Goal: Transaction & Acquisition: Subscribe to service/newsletter

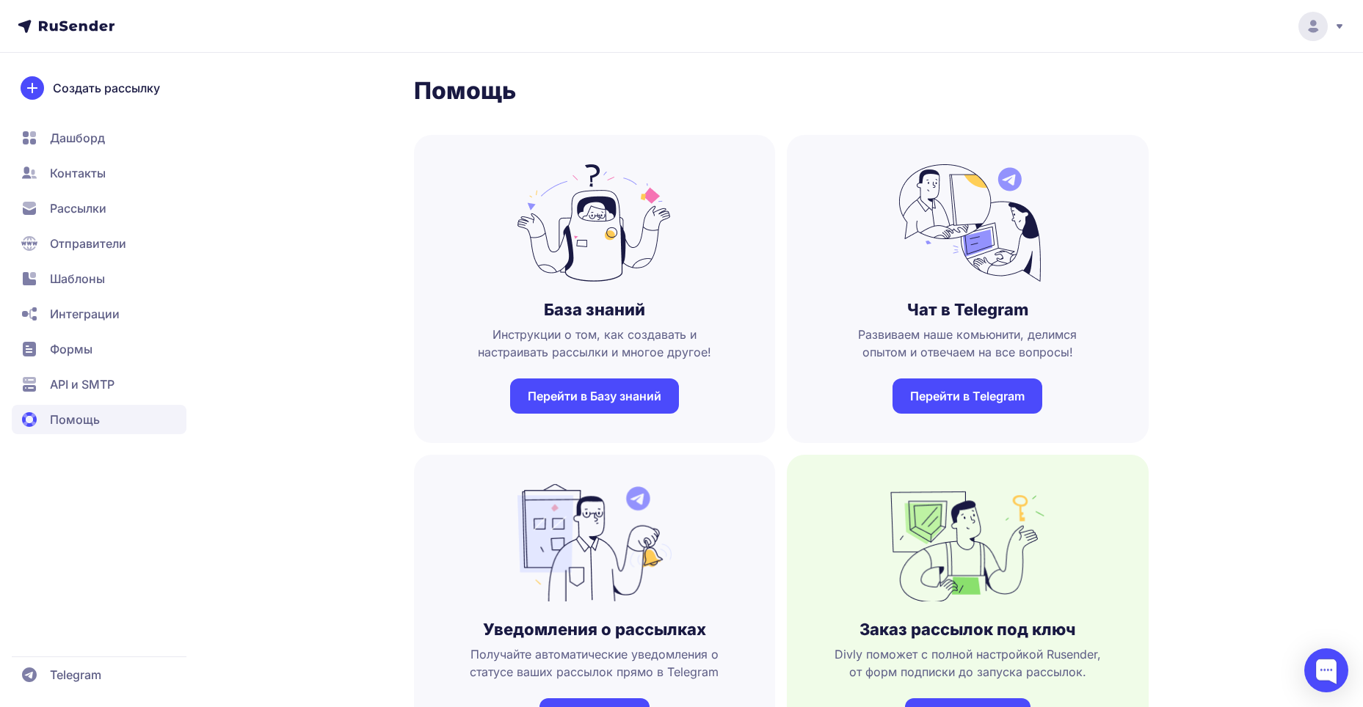
click at [1315, 27] on circle at bounding box center [1312, 26] width 29 height 29
click at [1159, 75] on span "Аккаунт" at bounding box center [1151, 72] width 46 height 18
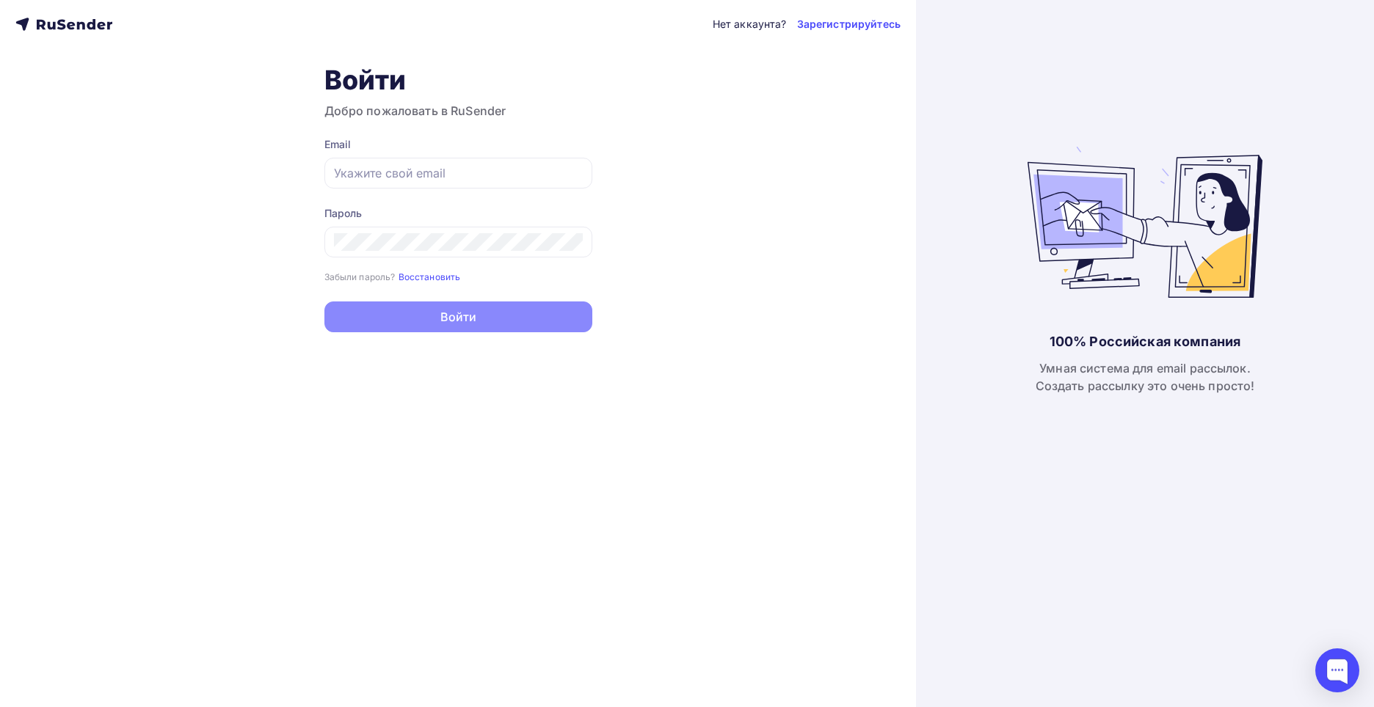
type input "[EMAIL_ADDRESS][DOMAIN_NAME]"
click at [449, 309] on button "Войти" at bounding box center [458, 317] width 268 height 31
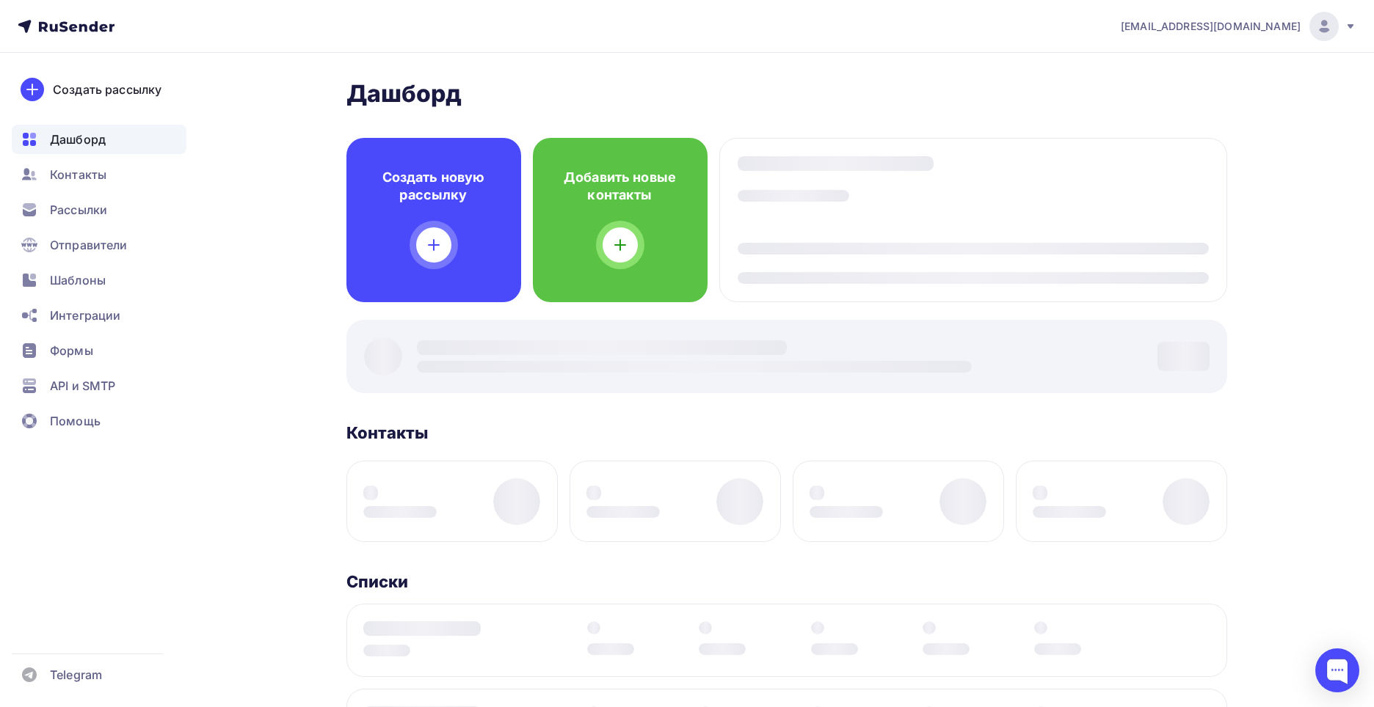
click at [410, 321] on div at bounding box center [786, 356] width 881 height 73
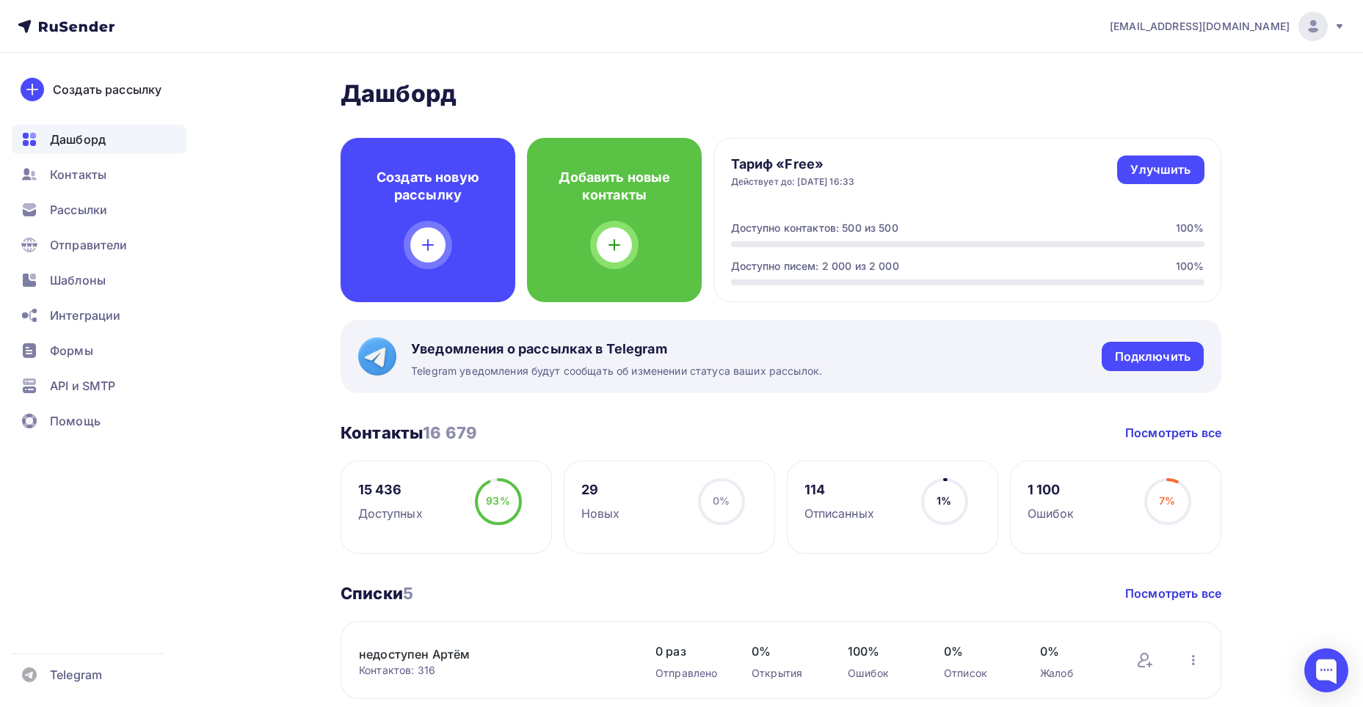
click at [1316, 23] on img at bounding box center [1313, 27] width 18 height 18
click at [1146, 90] on span "[DEMOGRAPHIC_DATA]" at bounding box center [1192, 94] width 134 height 18
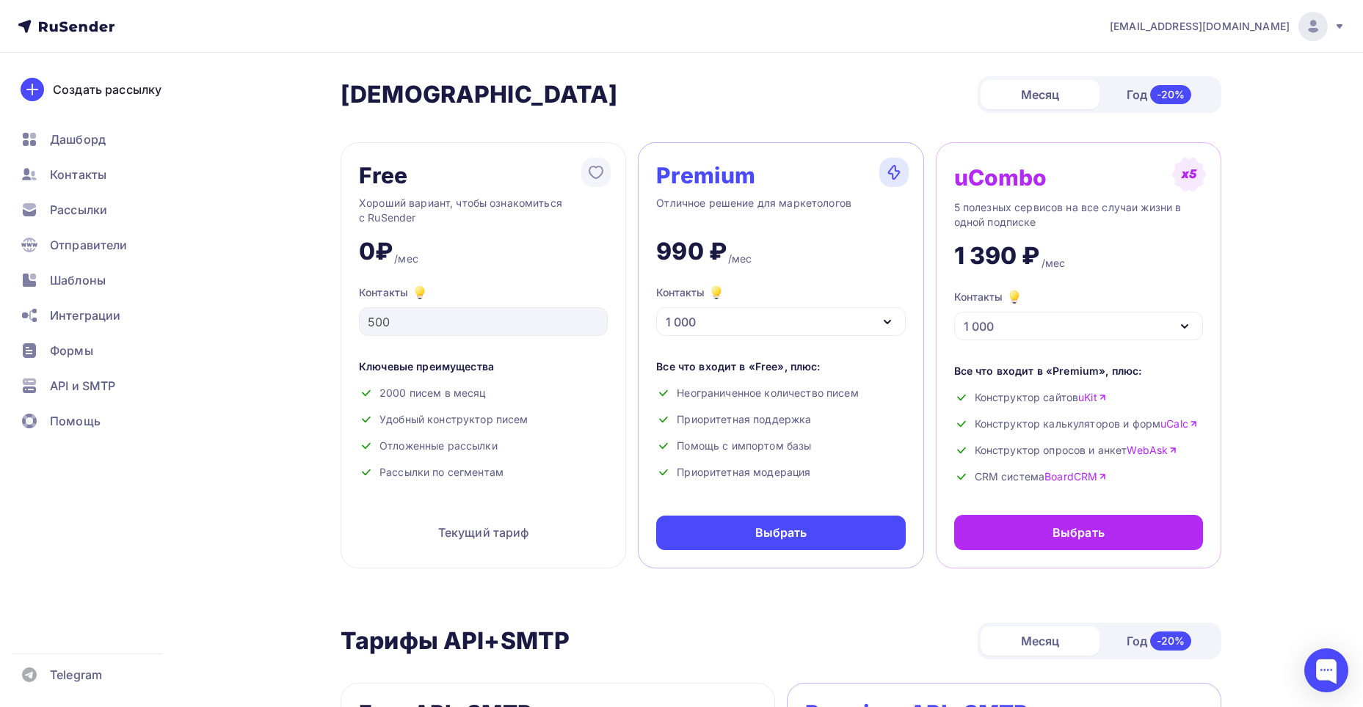
click at [888, 321] on icon "button" at bounding box center [887, 322] width 6 height 3
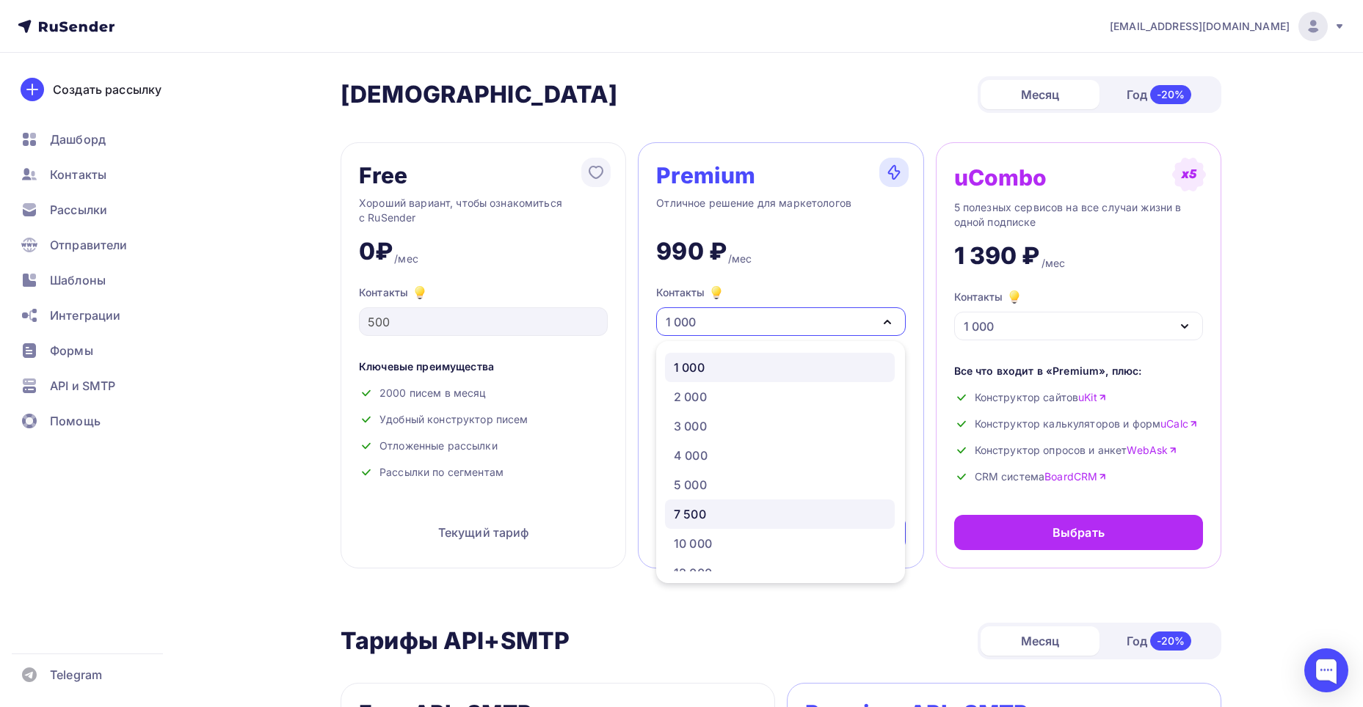
scroll to position [73, 0]
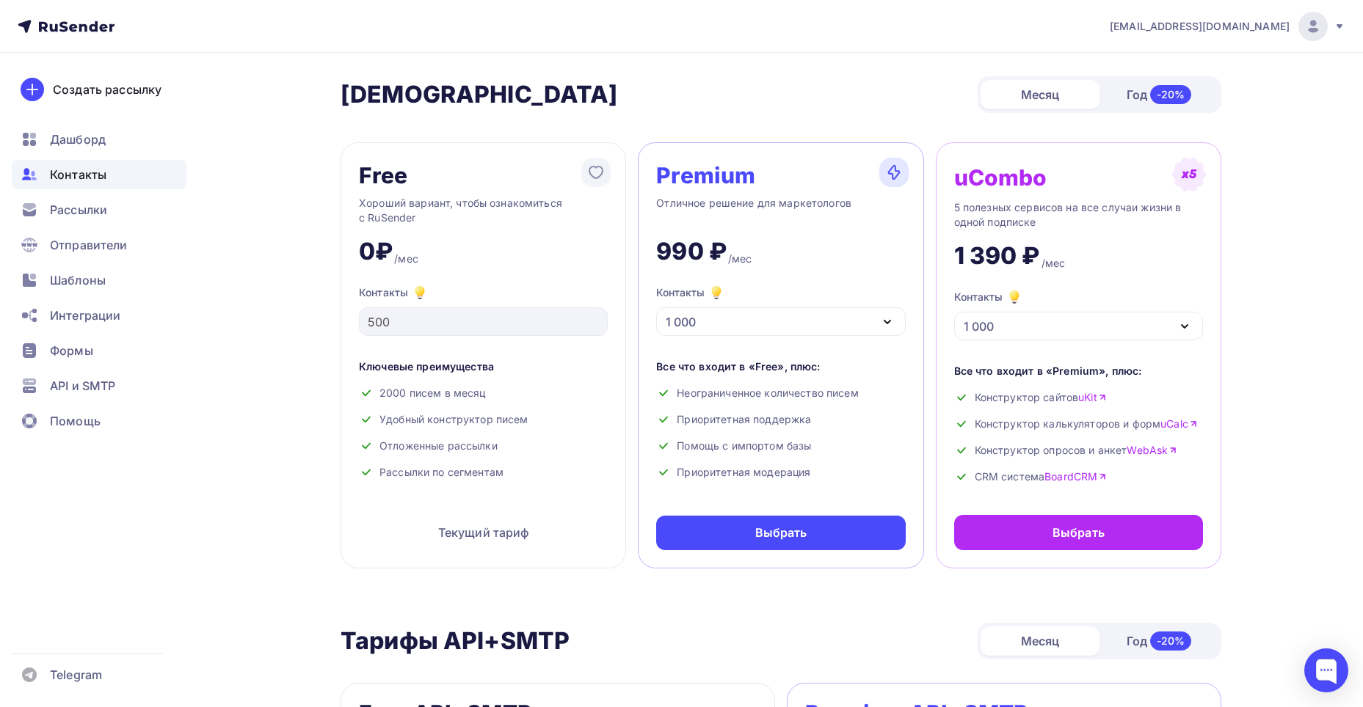
click at [70, 171] on span "Контакты" at bounding box center [78, 175] width 57 height 18
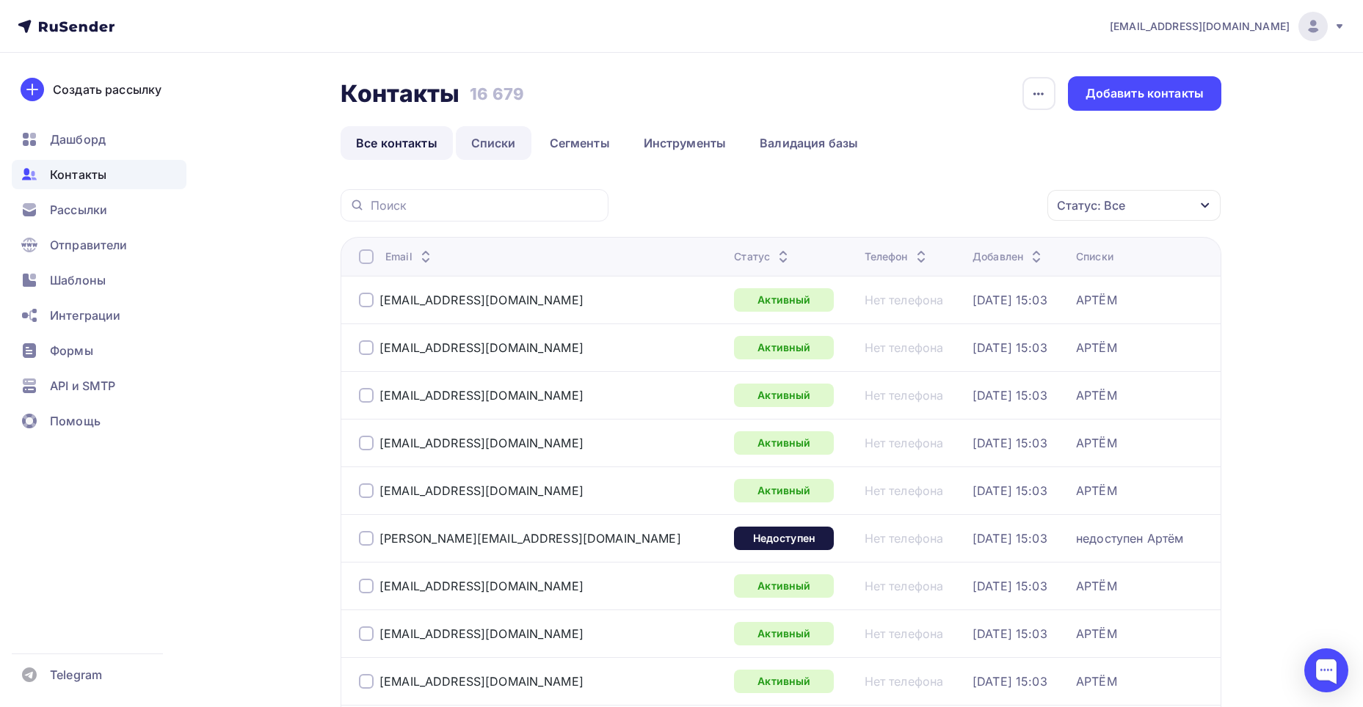
click at [483, 142] on link "Списки" at bounding box center [494, 143] width 76 height 34
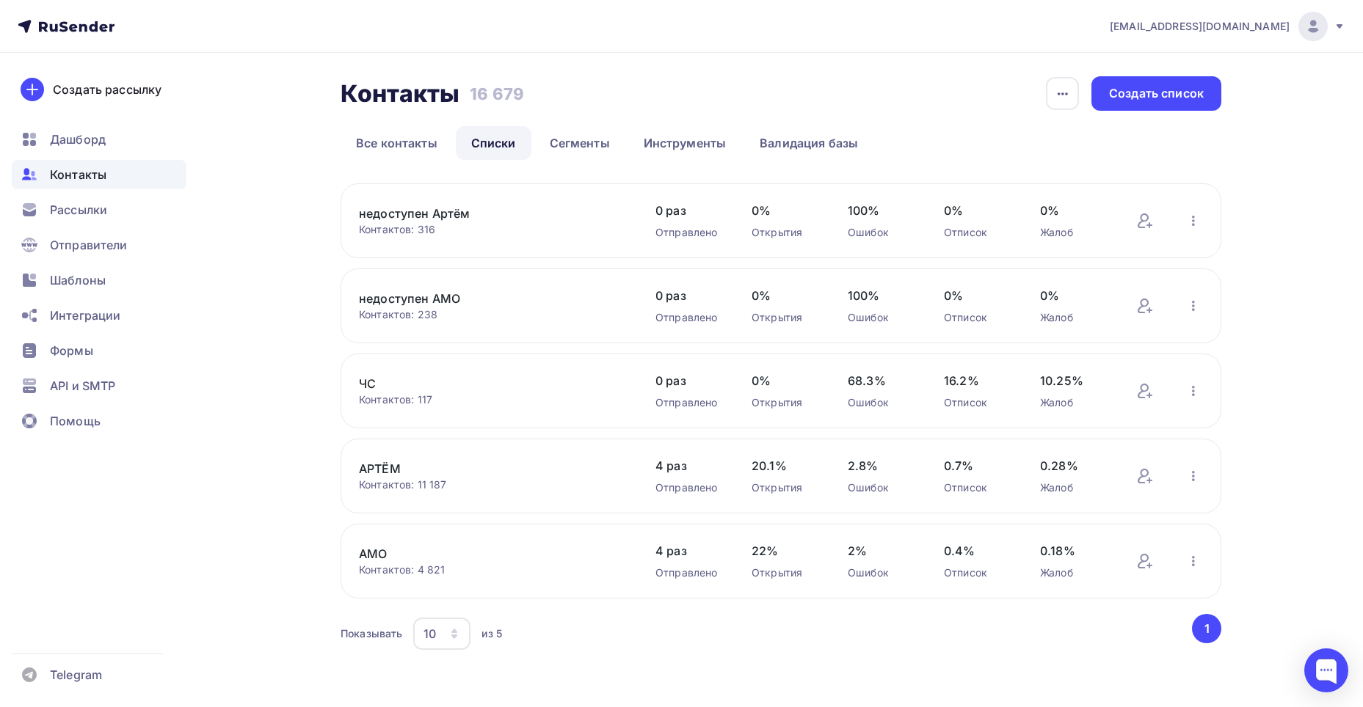
click at [1337, 22] on icon at bounding box center [1339, 27] width 12 height 12
click at [1170, 99] on span "[DEMOGRAPHIC_DATA]" at bounding box center [1192, 94] width 134 height 18
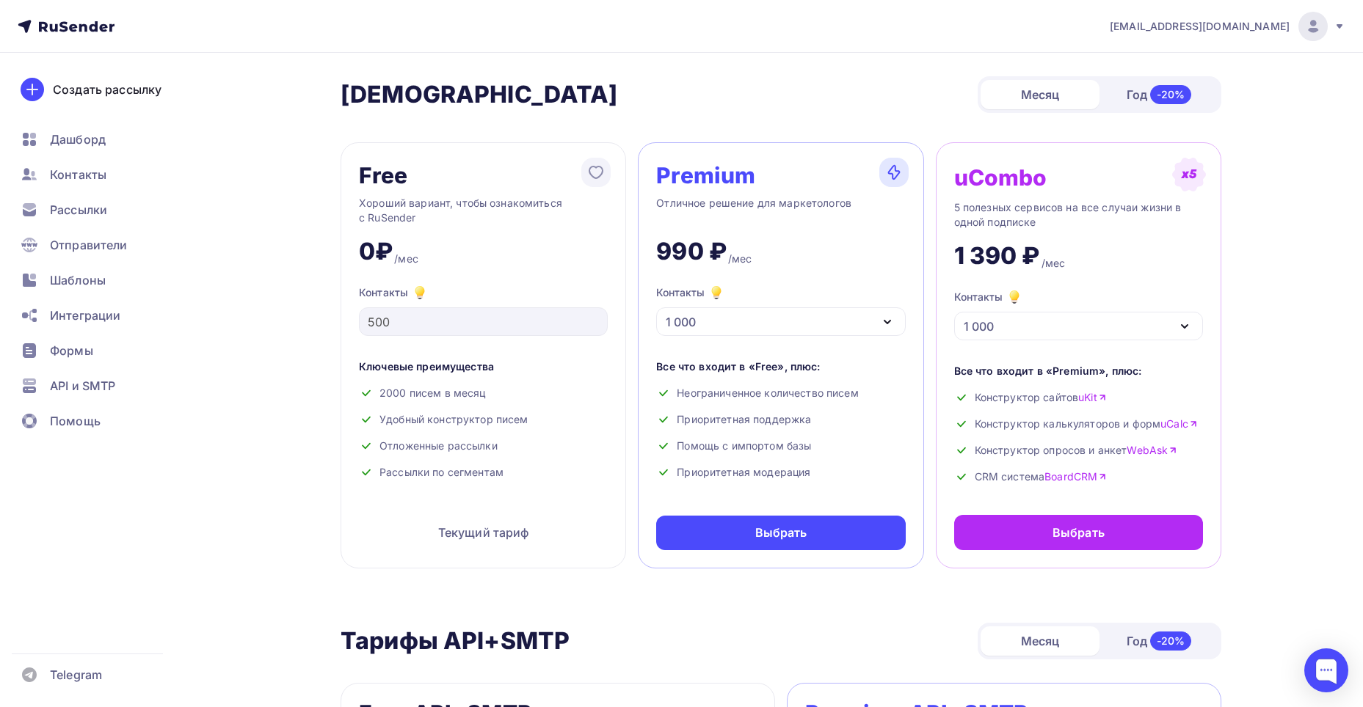
click at [892, 325] on icon "button" at bounding box center [887, 322] width 18 height 18
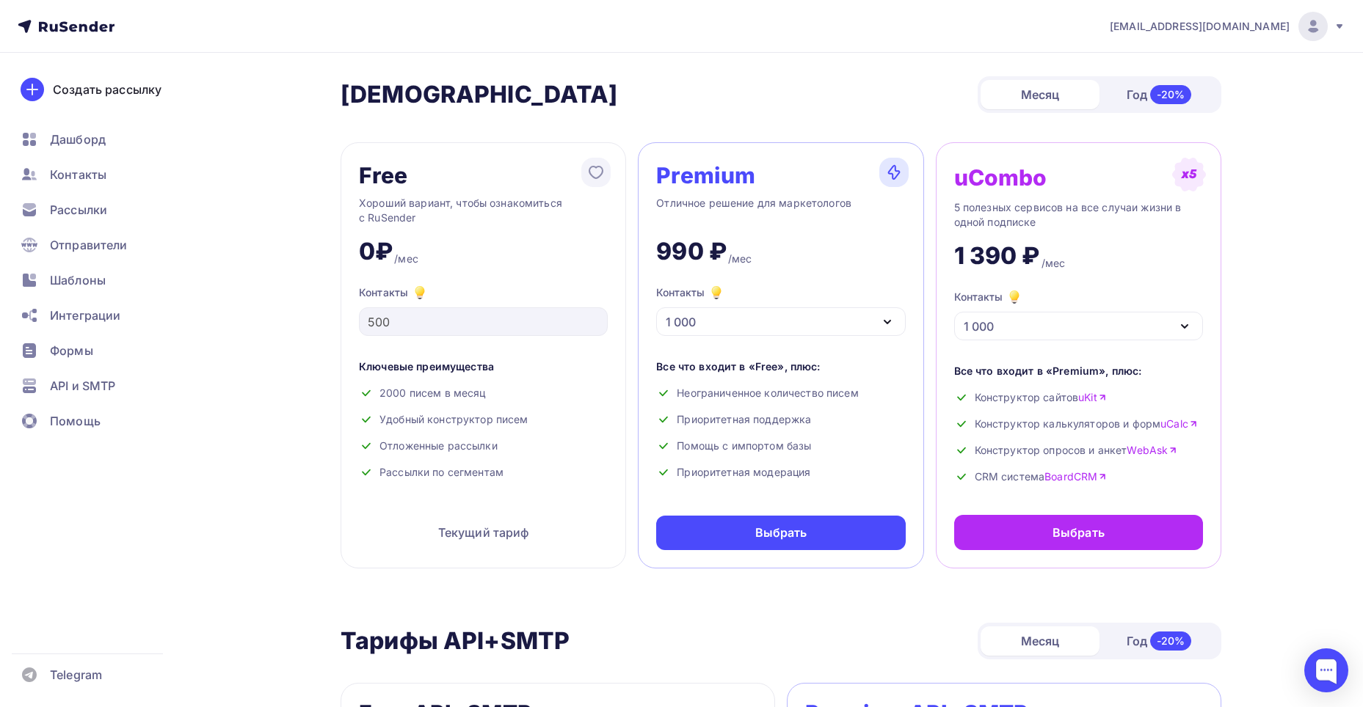
click at [884, 321] on icon "button" at bounding box center [887, 322] width 18 height 18
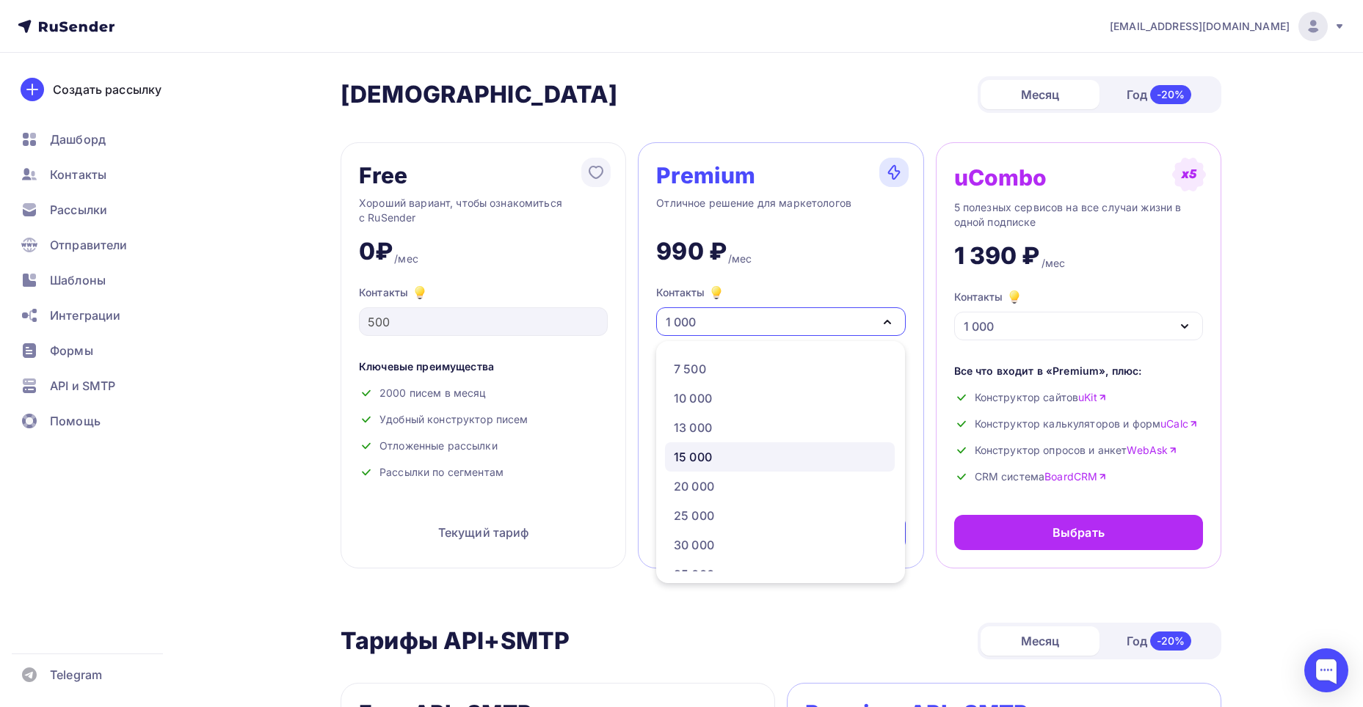
scroll to position [147, 0]
click at [714, 461] on div "15 000" at bounding box center [780, 456] width 212 height 18
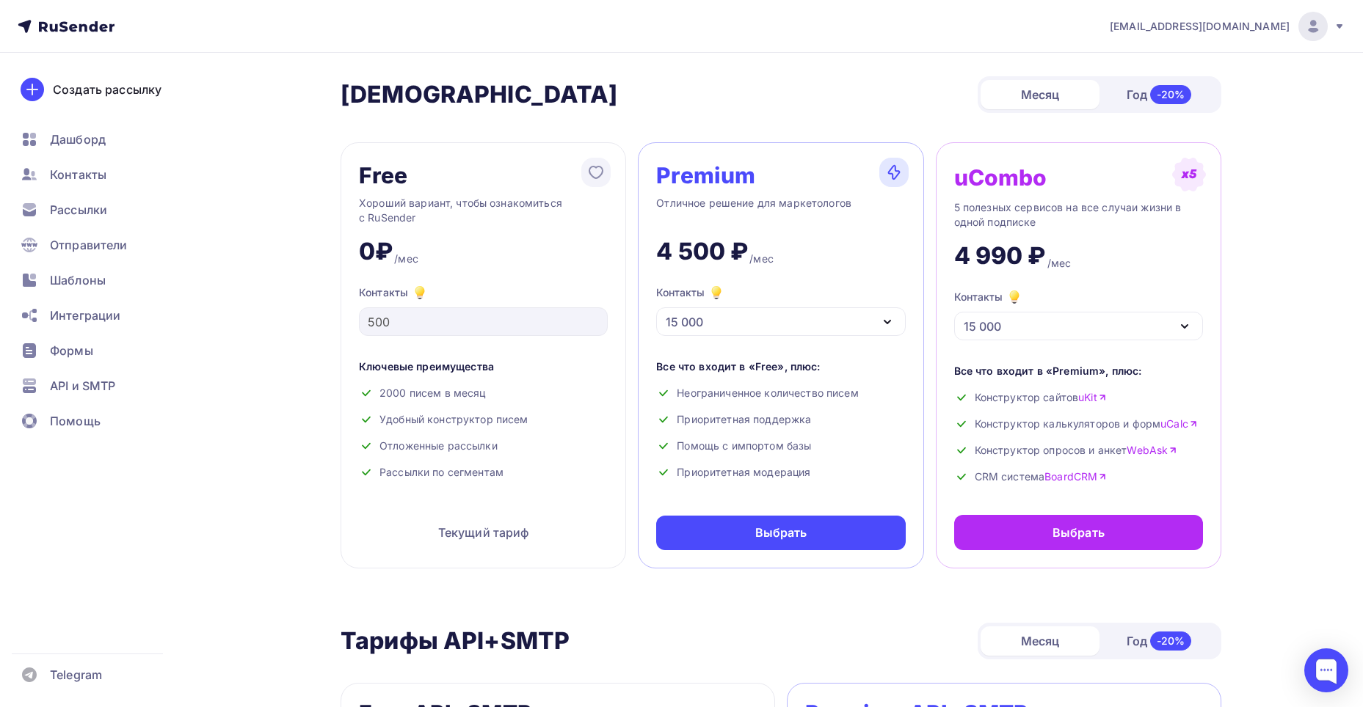
click at [889, 319] on icon "button" at bounding box center [887, 322] width 18 height 18
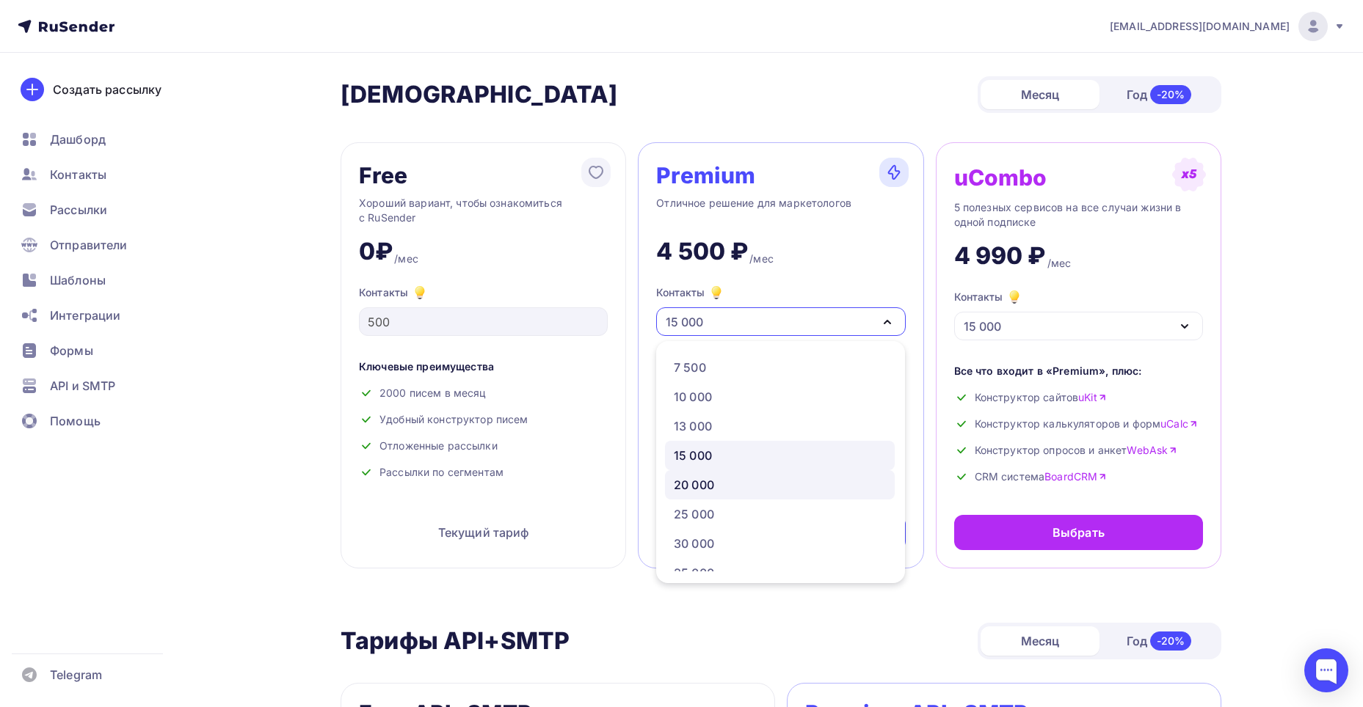
click at [720, 482] on div "20 000" at bounding box center [780, 485] width 212 height 18
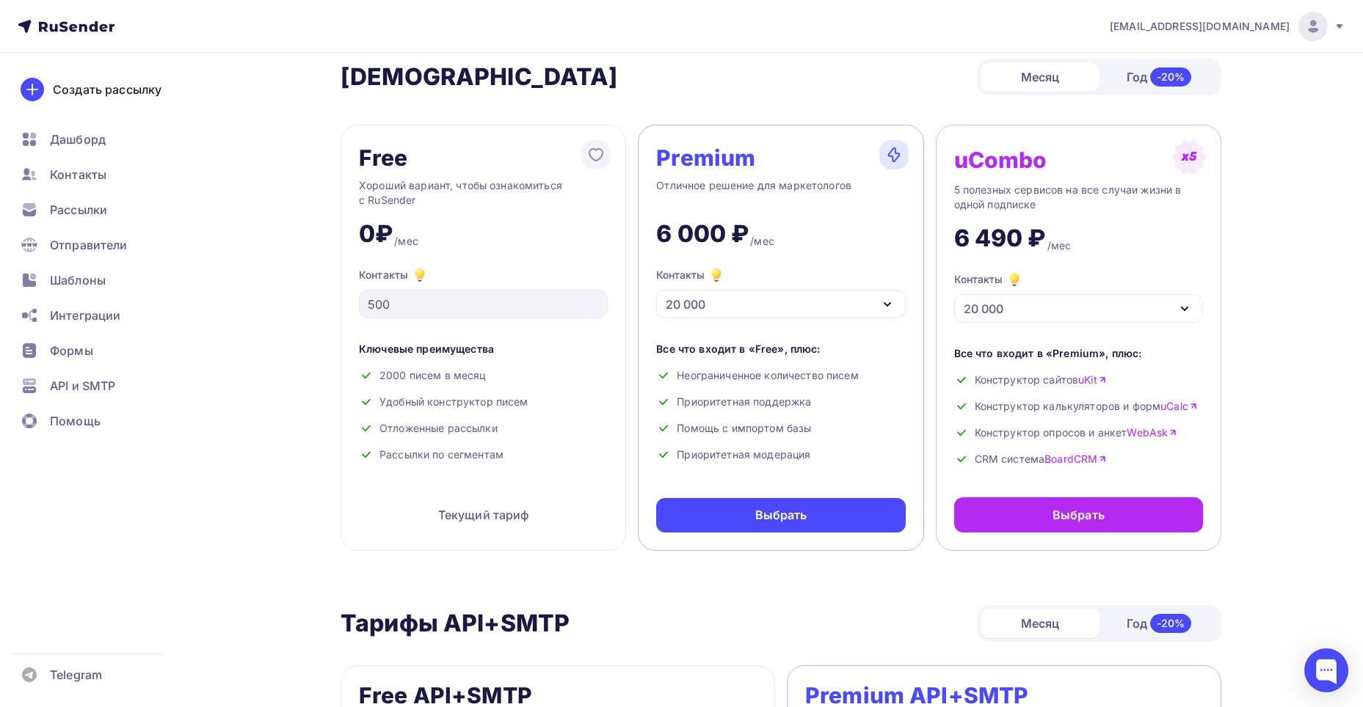
scroll to position [0, 0]
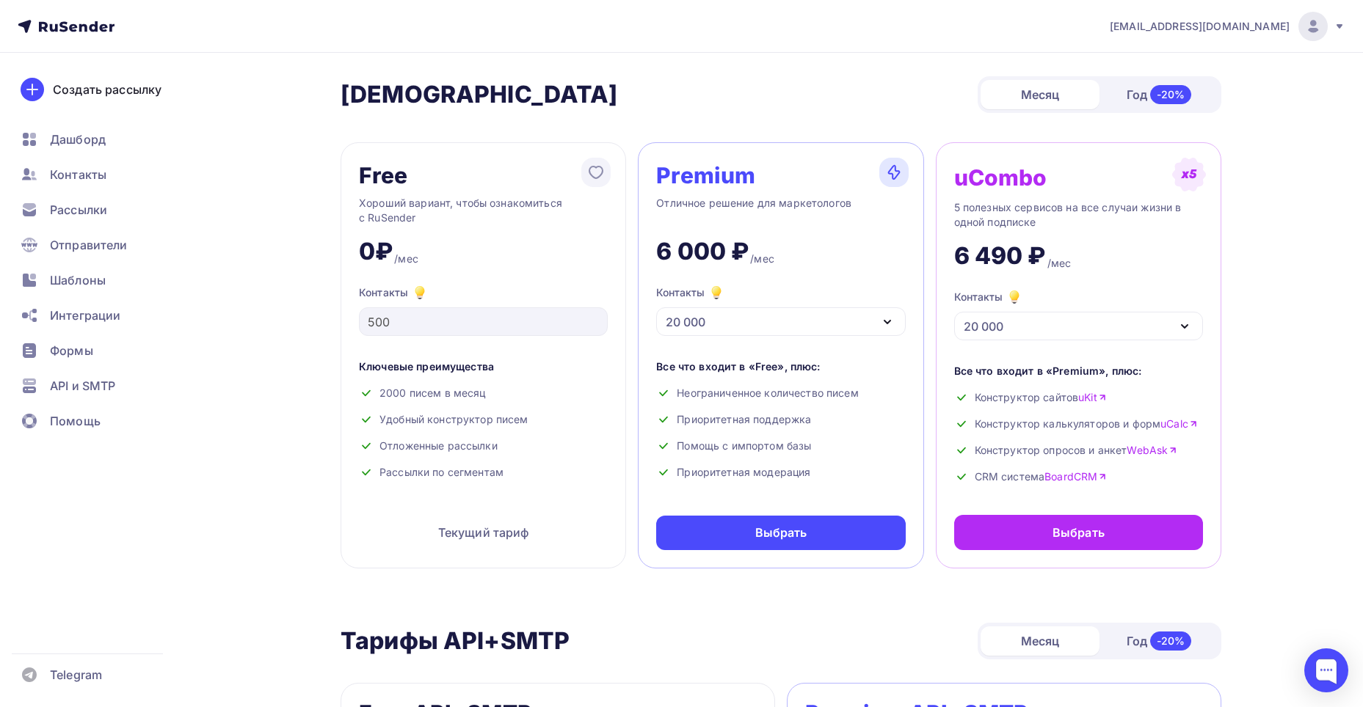
click at [893, 318] on icon "button" at bounding box center [887, 322] width 18 height 18
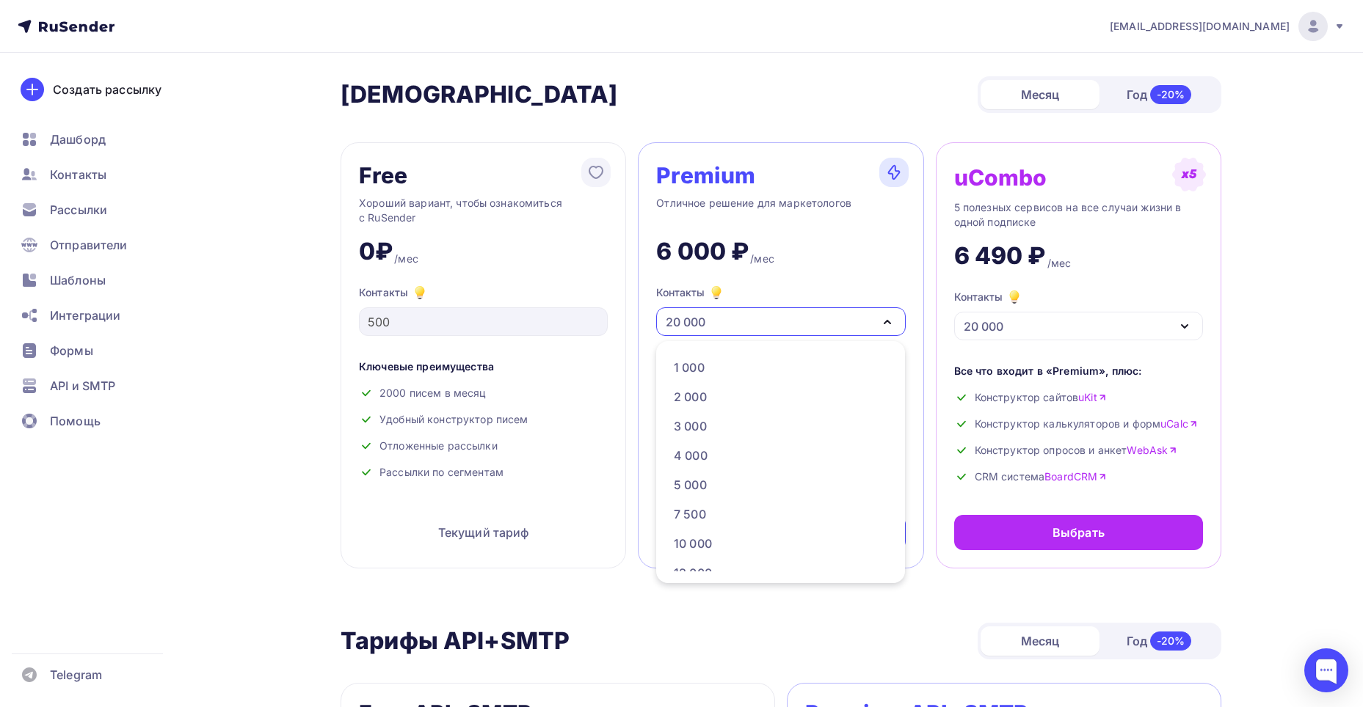
click at [883, 246] on div "6 000 ₽ /мес" at bounding box center [780, 245] width 249 height 41
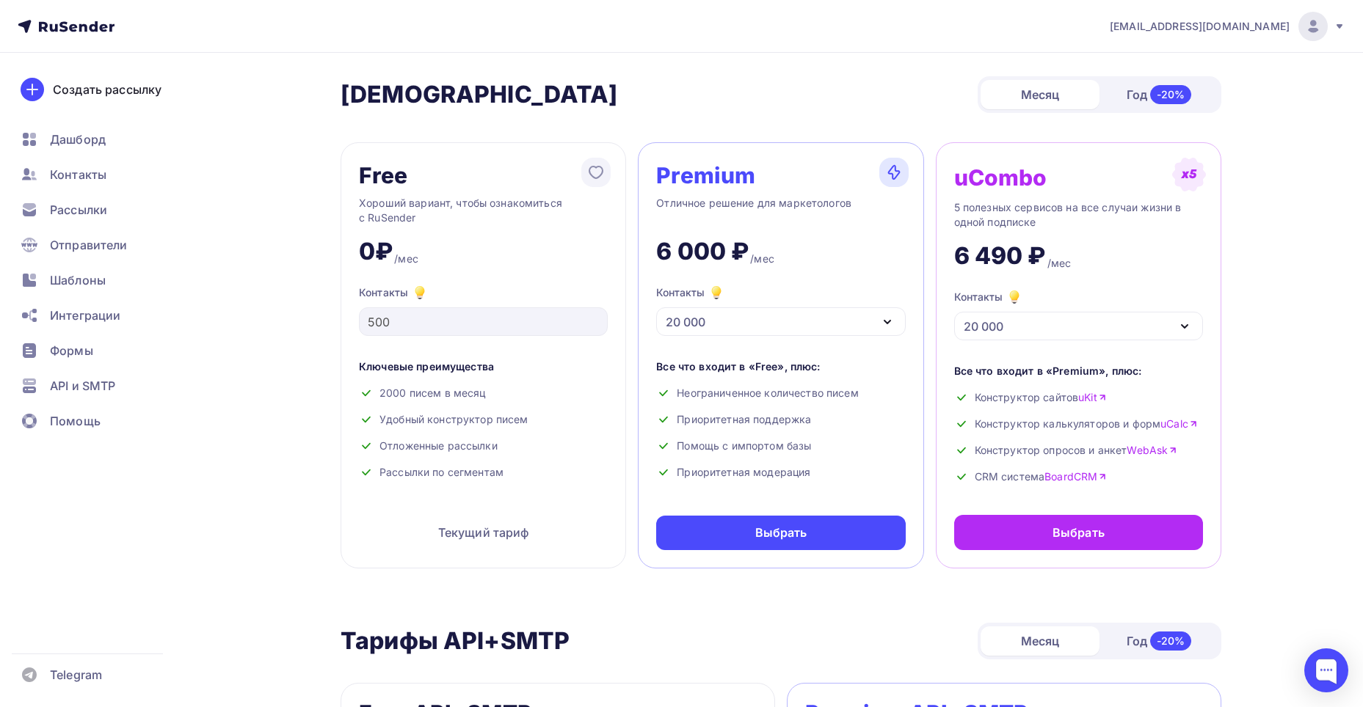
click at [679, 320] on div "20 000" at bounding box center [686, 322] width 40 height 18
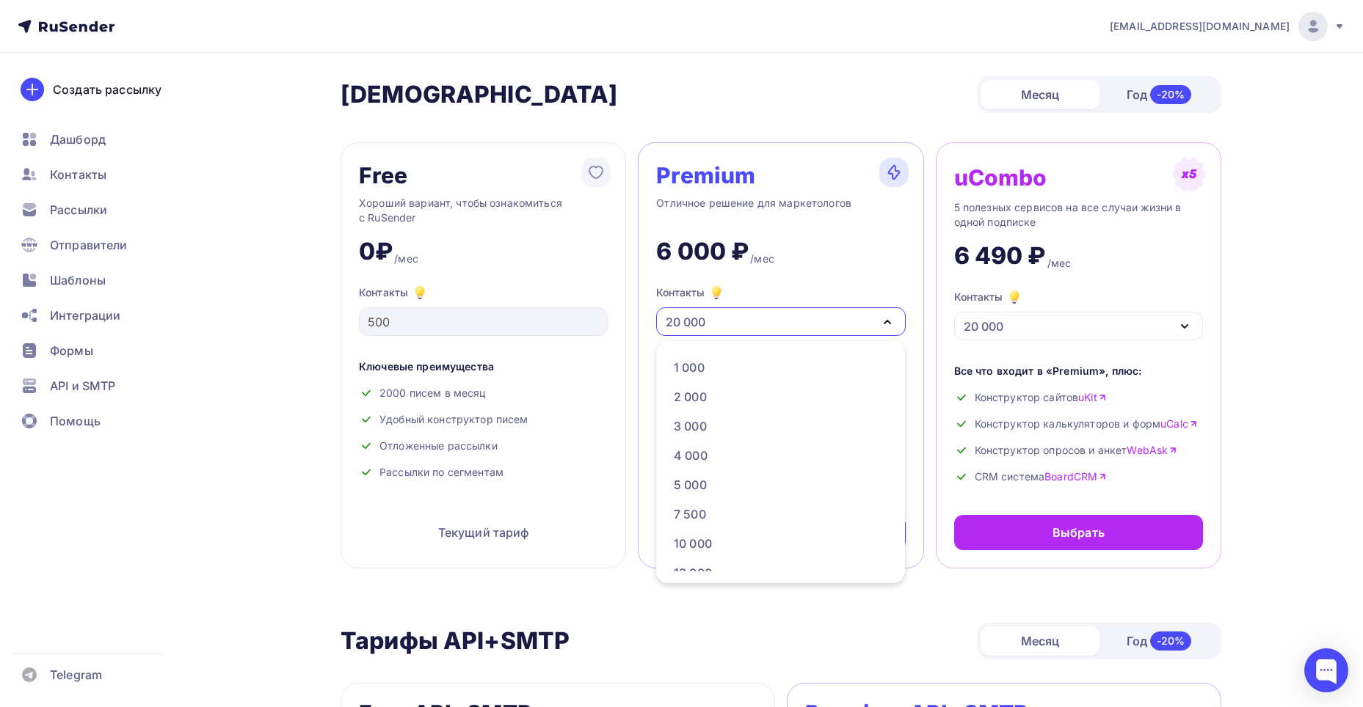
click at [886, 244] on div "6 000 ₽ /мес" at bounding box center [780, 245] width 249 height 41
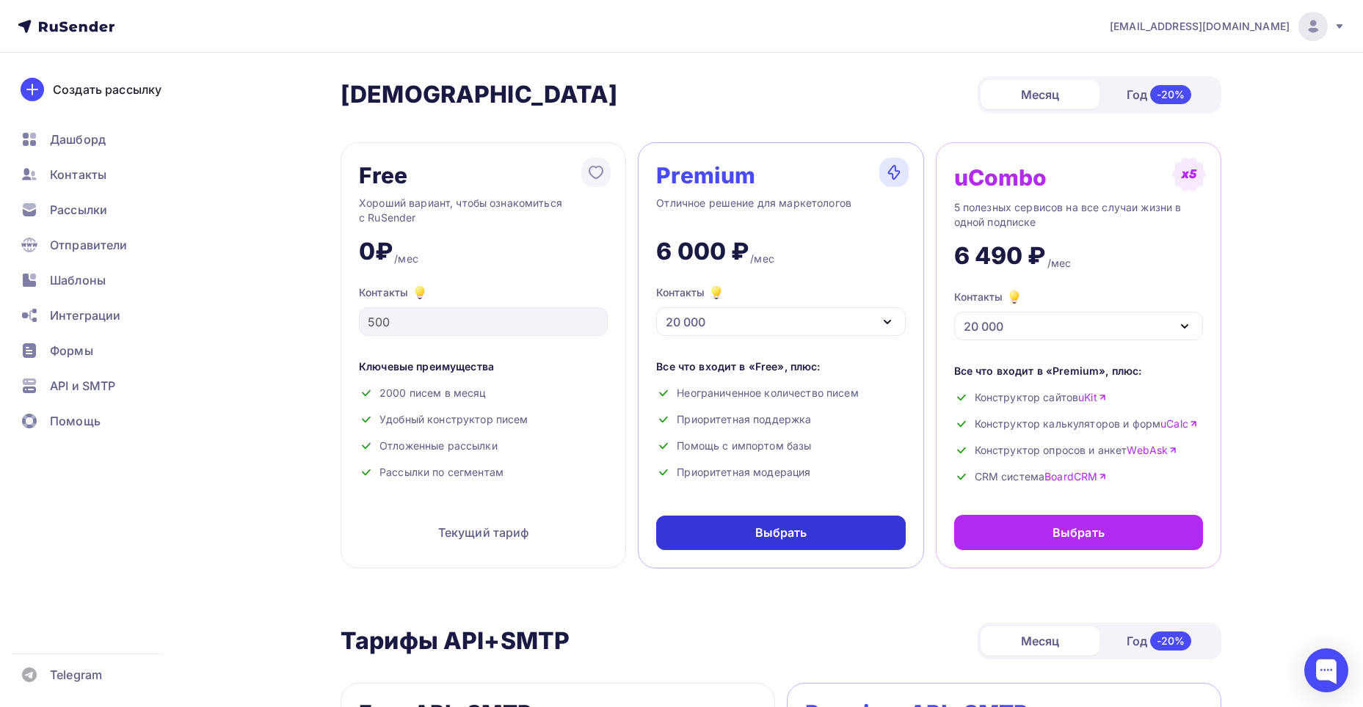
click at [805, 533] on div "Выбрать" at bounding box center [781, 533] width 52 height 17
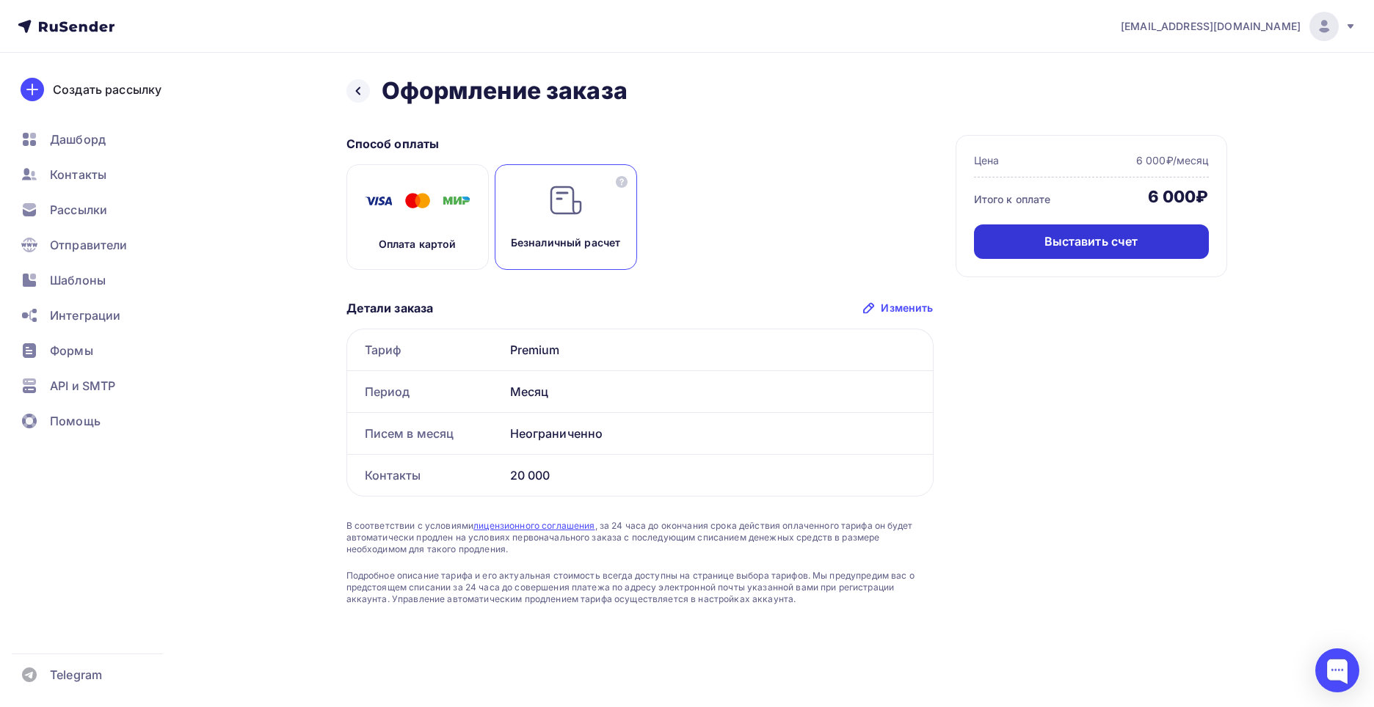
click at [1140, 233] on div "Выставить счет" at bounding box center [1091, 242] width 235 height 34
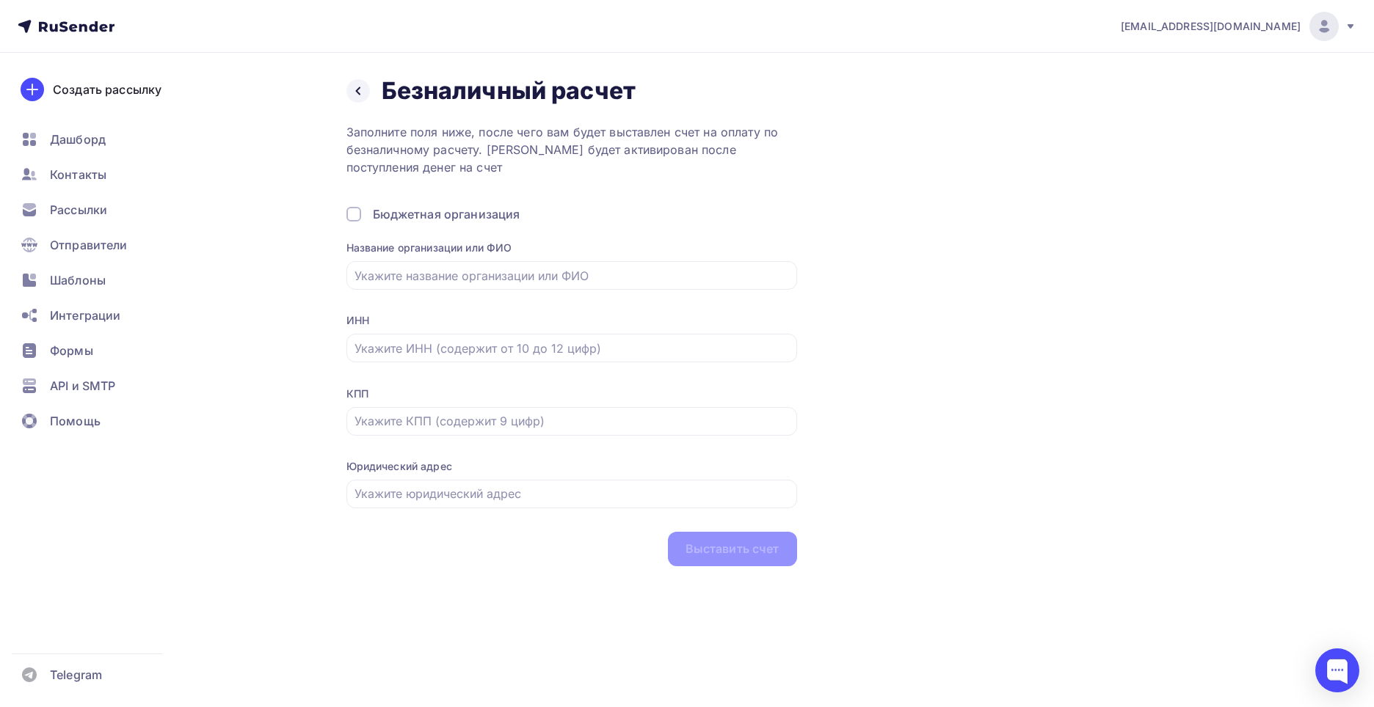
click at [1110, 194] on div "Назад Безналичный расчет Безналичный расчет Заполните поля ниже, после чего вам…" at bounding box center [786, 321] width 881 height 490
click at [445, 346] on input "text" at bounding box center [571, 349] width 434 height 18
type input "7453327550"
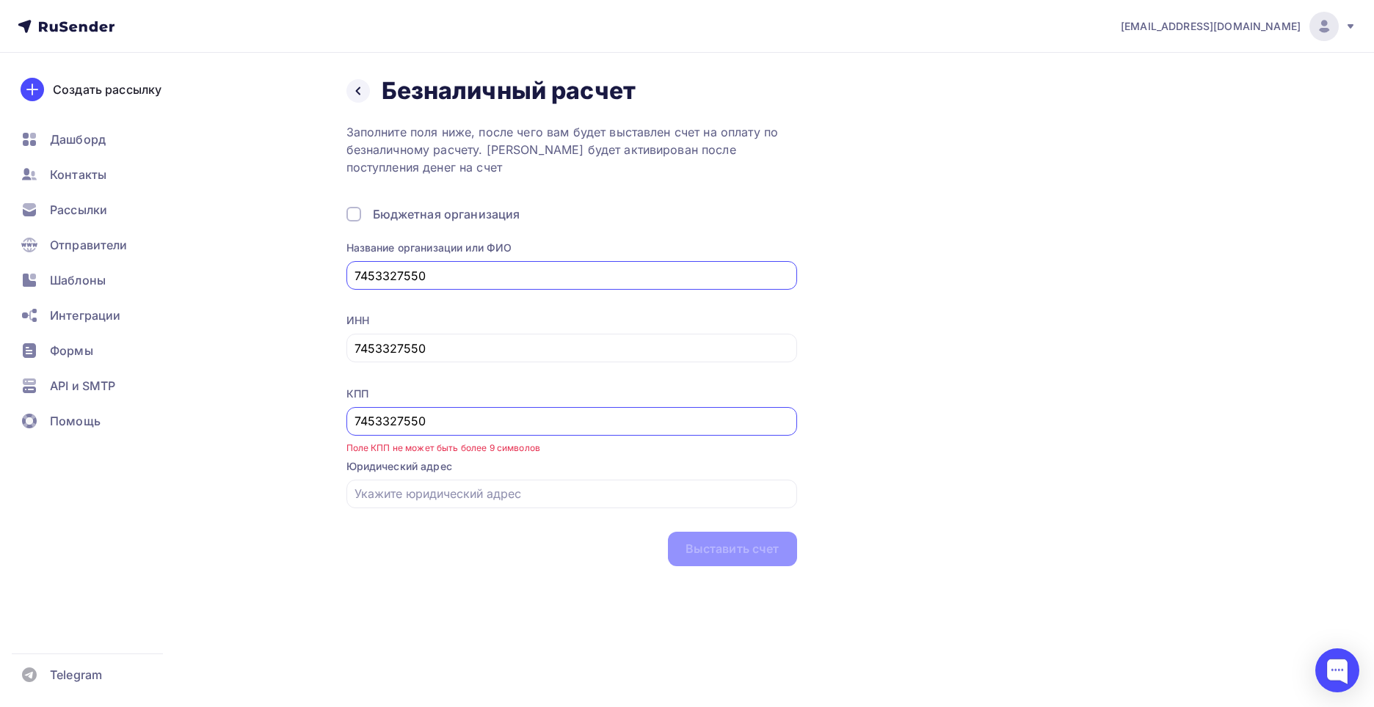
click at [372, 420] on input "7453327550" at bounding box center [571, 421] width 434 height 18
type input "744801001"
click at [1159, 481] on div "Назад Безналичный расчет Безналичный расчет Заполните поля ниже, после чего вам…" at bounding box center [786, 321] width 881 height 490
click at [451, 280] on input "7453327550" at bounding box center [571, 276] width 434 height 18
type input "ООО "ГК РЖДСТРОЙ74""
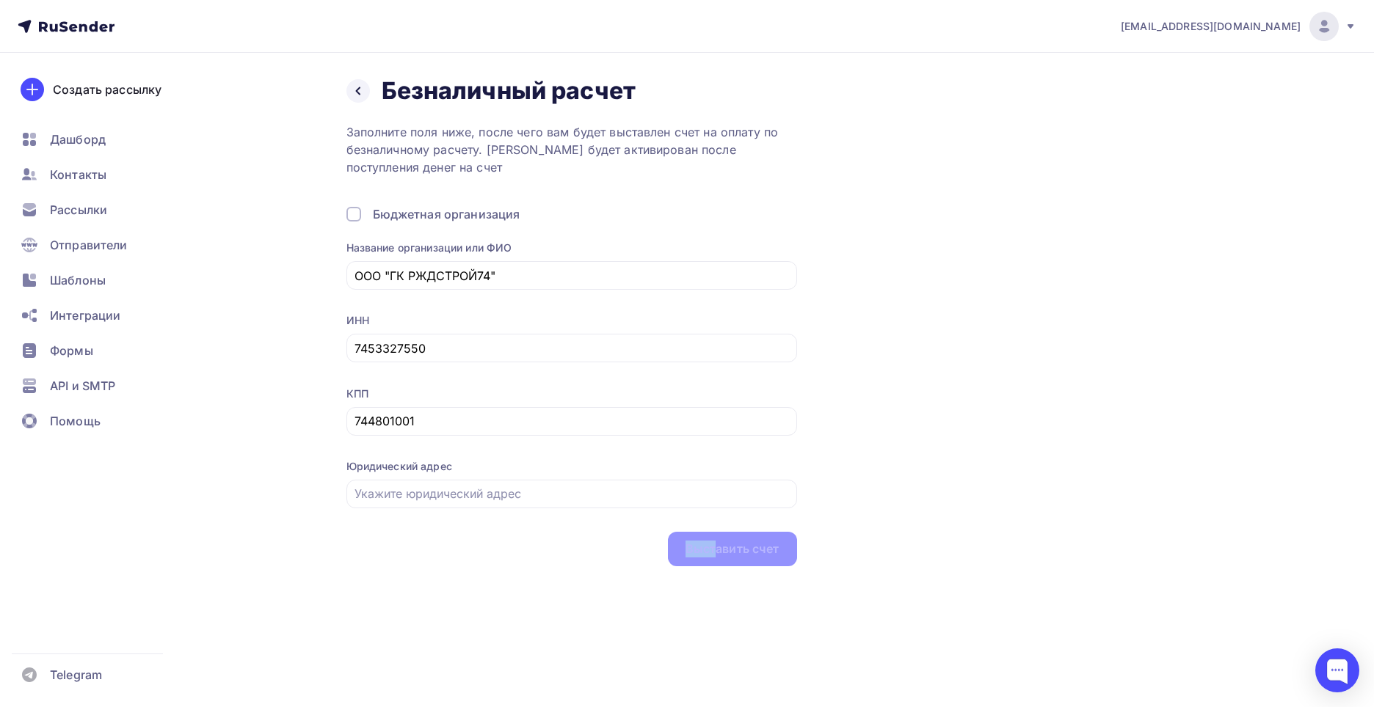
drag, startPoint x: 718, startPoint y: 558, endPoint x: 520, endPoint y: 514, distance: 203.0
click at [523, 514] on div "Название организации или ФИО ООО "ГК РЖДСТРОЙ74" ИНН 7453327550 КПП 744801001 Ю…" at bounding box center [571, 404] width 451 height 326
click at [491, 490] on input "text" at bounding box center [571, 494] width 434 height 18
type input "[STREET_ADDRESS], ПОМЕЩ. 4 г [GEOGRAPHIC_DATA] [GEOGRAPHIC_DATA] 454014"
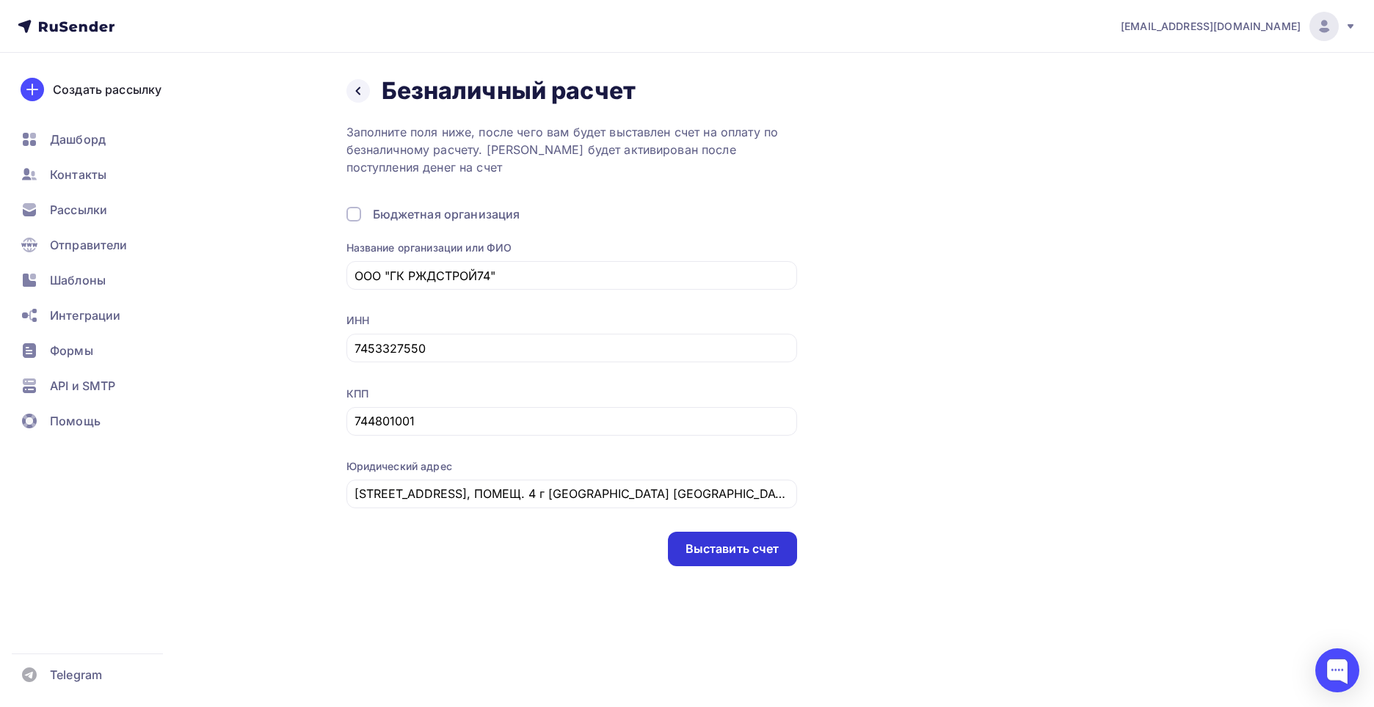
click at [728, 551] on div "Выставить счет" at bounding box center [732, 549] width 94 height 17
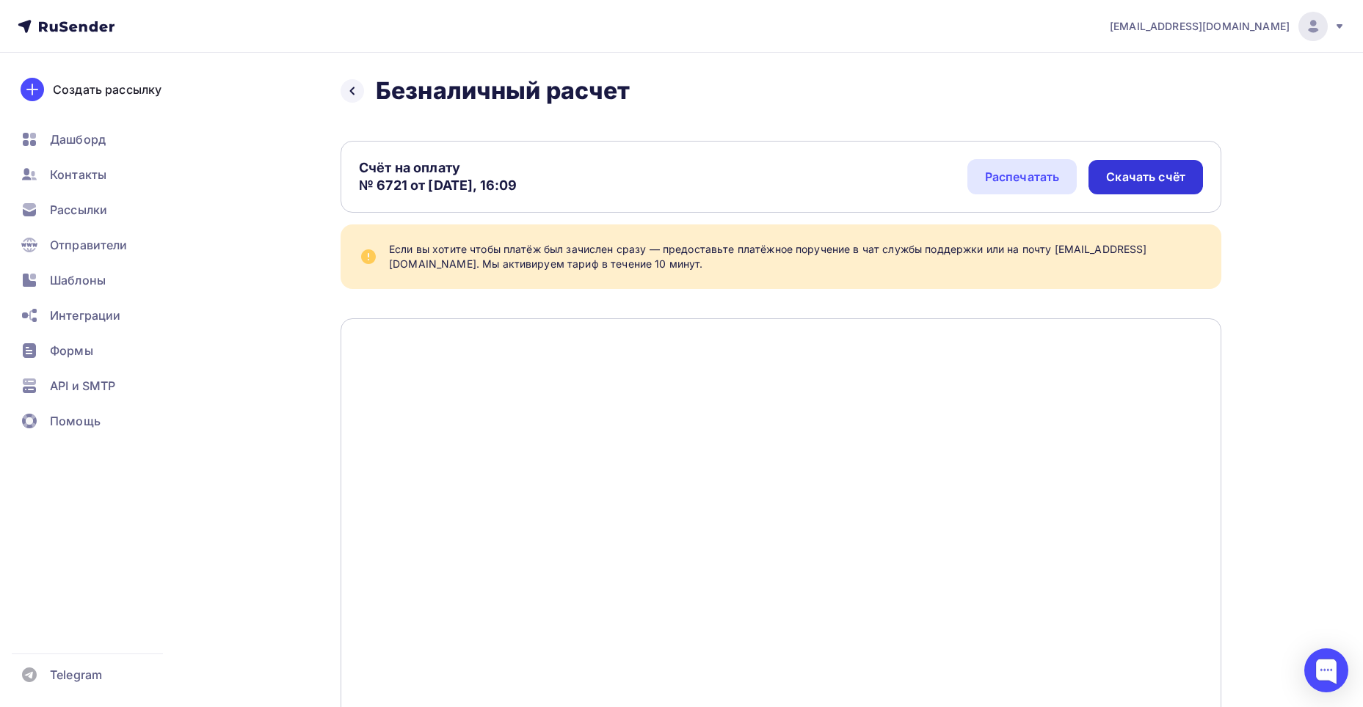
click at [1126, 181] on div "Скачать счёт" at bounding box center [1145, 177] width 79 height 17
